Goal: Task Accomplishment & Management: Use online tool/utility

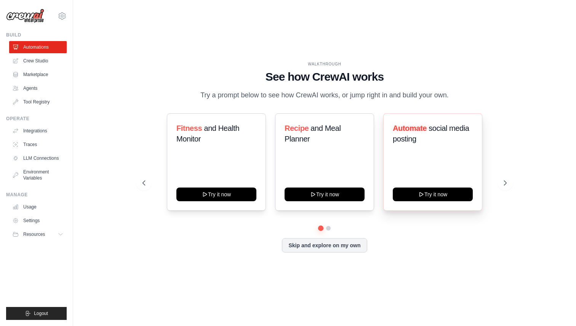
click at [463, 184] on div "Automate social media posting Try it now" at bounding box center [432, 161] width 99 height 97
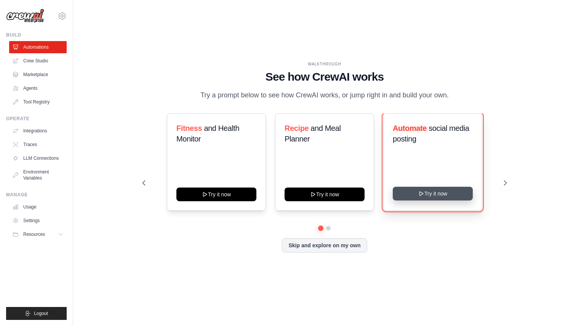
click at [449, 192] on button "Try it now" at bounding box center [433, 194] width 80 height 14
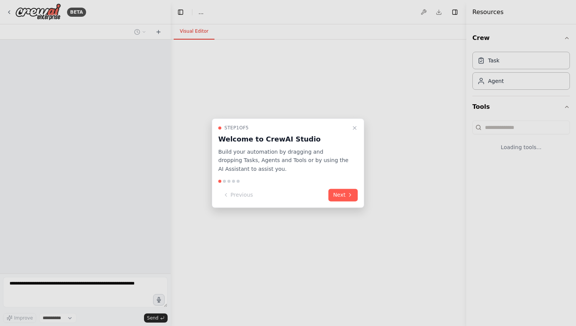
select select "****"
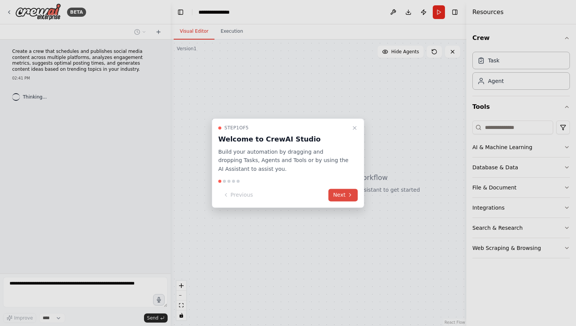
click at [342, 193] on button "Next" at bounding box center [342, 195] width 29 height 13
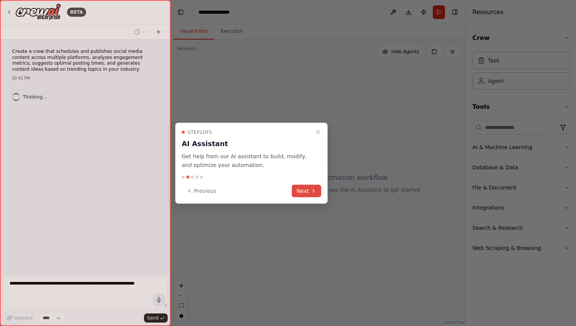
click at [316, 190] on icon at bounding box center [313, 191] width 6 height 6
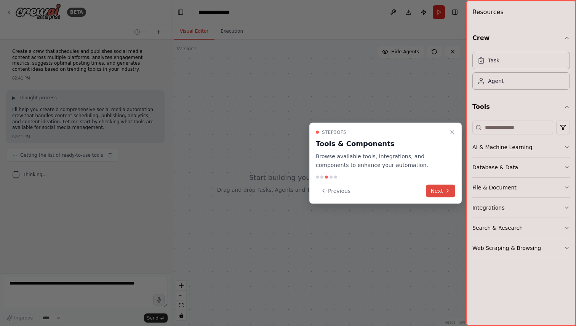
click at [440, 186] on button "Next" at bounding box center [440, 191] width 29 height 13
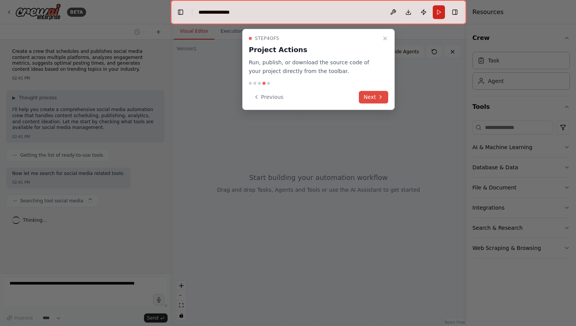
click at [374, 97] on button "Next" at bounding box center [373, 97] width 29 height 13
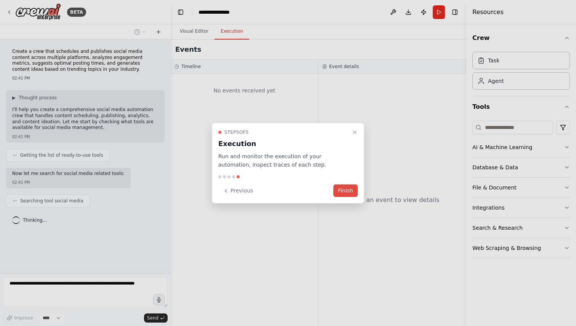
click at [346, 186] on button "Finish" at bounding box center [345, 191] width 24 height 13
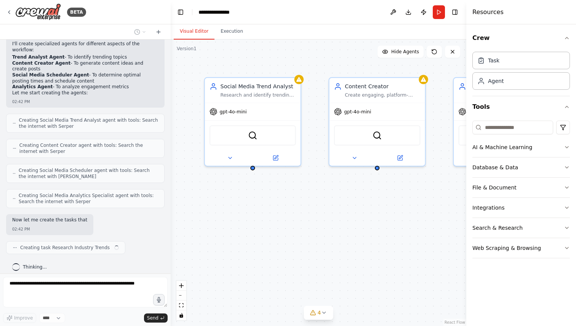
scroll to position [389, 0]
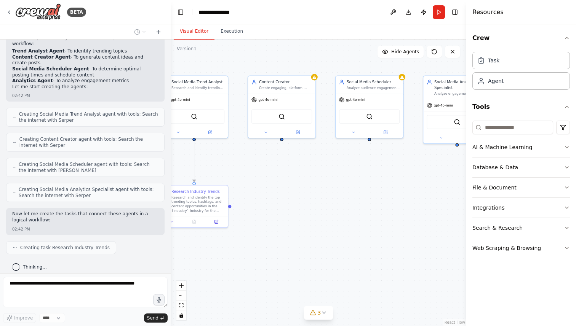
drag, startPoint x: 416, startPoint y: 239, endPoint x: 304, endPoint y: 231, distance: 111.9
click at [304, 231] on div ".deletable-edge-delete-btn { width: 20px; height: 20px; border: 0px solid #ffff…" at bounding box center [319, 183] width 296 height 287
